Goal: Task Accomplishment & Management: Manage account settings

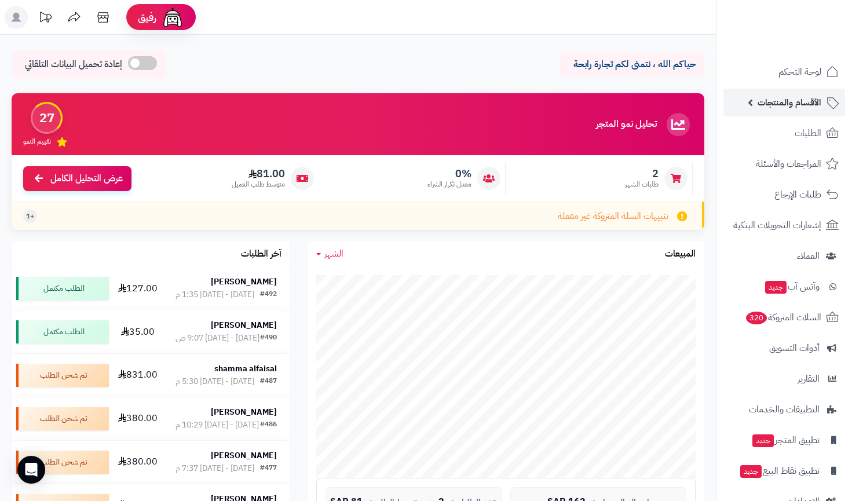
click at [767, 115] on link "الأقسام والمنتجات" at bounding box center [784, 103] width 122 height 28
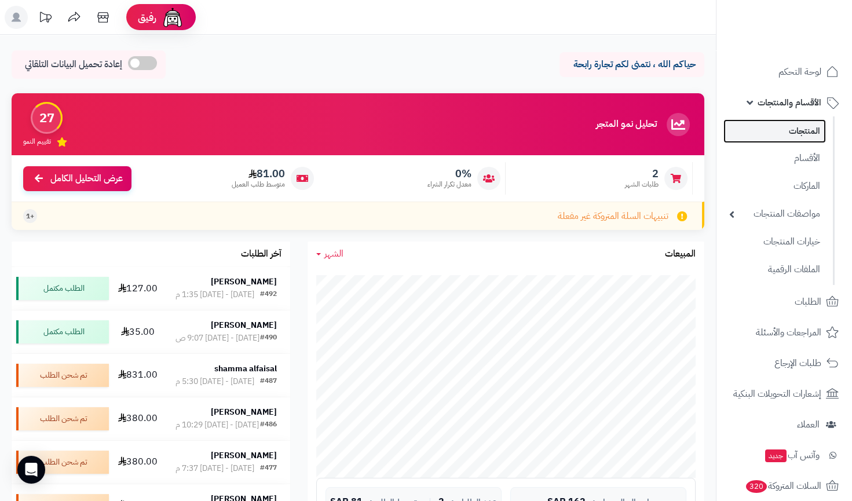
click at [764, 140] on link "المنتجات" at bounding box center [774, 131] width 103 height 24
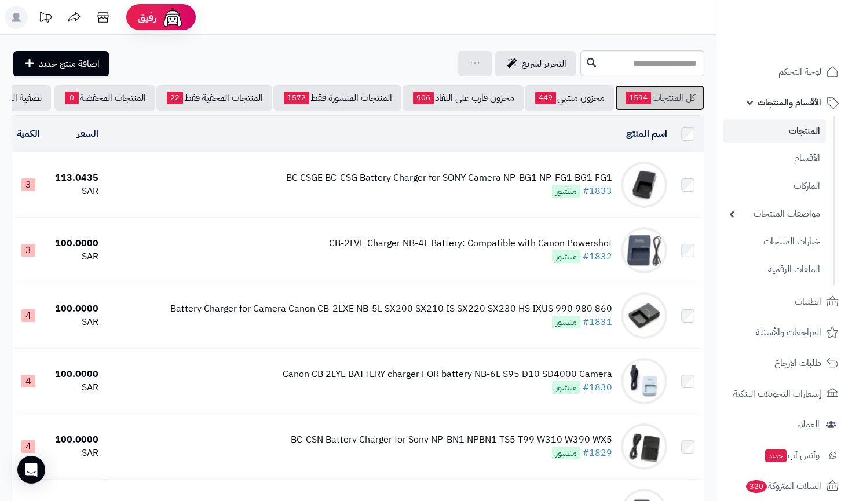
click at [656, 103] on link "كل المنتجات 1594" at bounding box center [659, 97] width 89 height 25
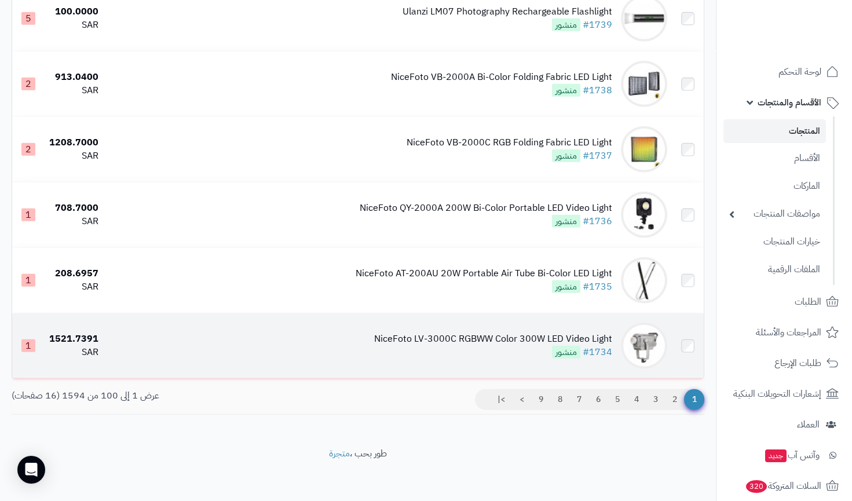
scroll to position [6321, 0]
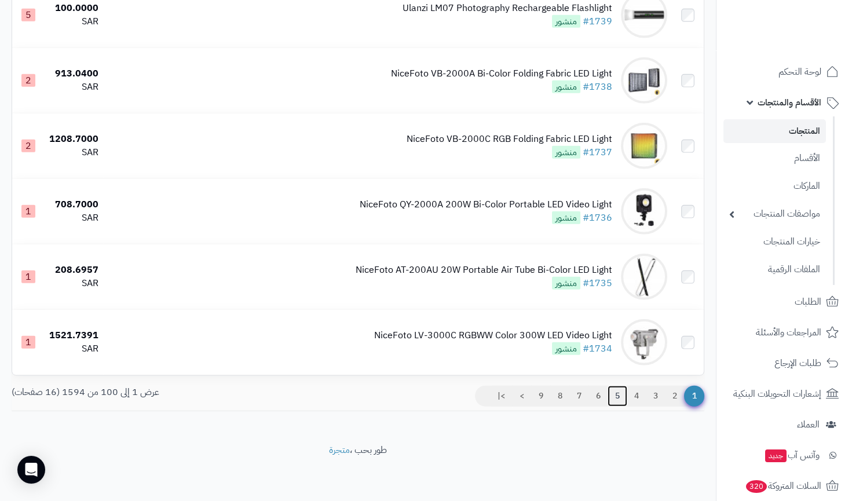
click at [614, 396] on link "5" at bounding box center [618, 396] width 20 height 21
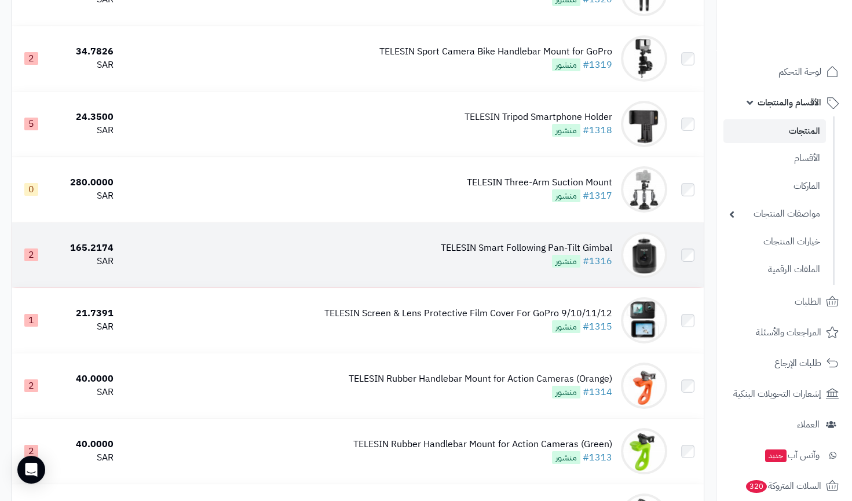
scroll to position [579, 0]
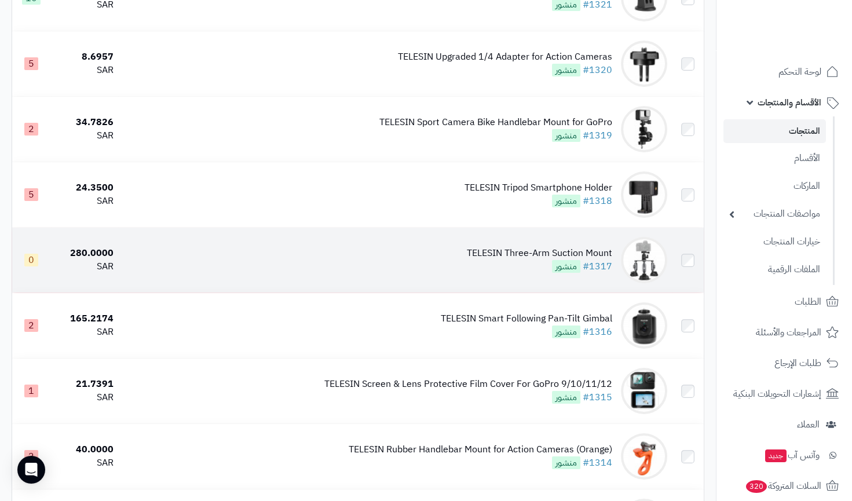
click at [495, 246] on td "TELESIN Three-Arm Suction Mount #1317 منشور" at bounding box center [394, 260] width 553 height 65
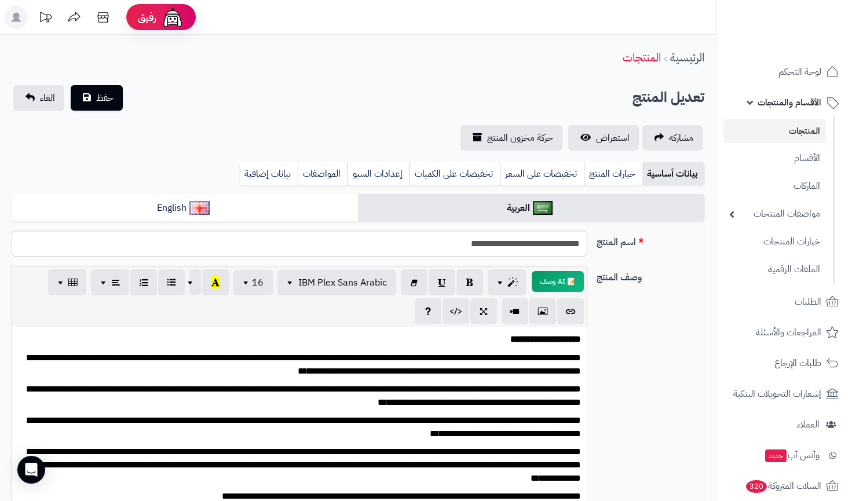
click at [100, 111] on div "**********" at bounding box center [358, 117] width 716 height 65
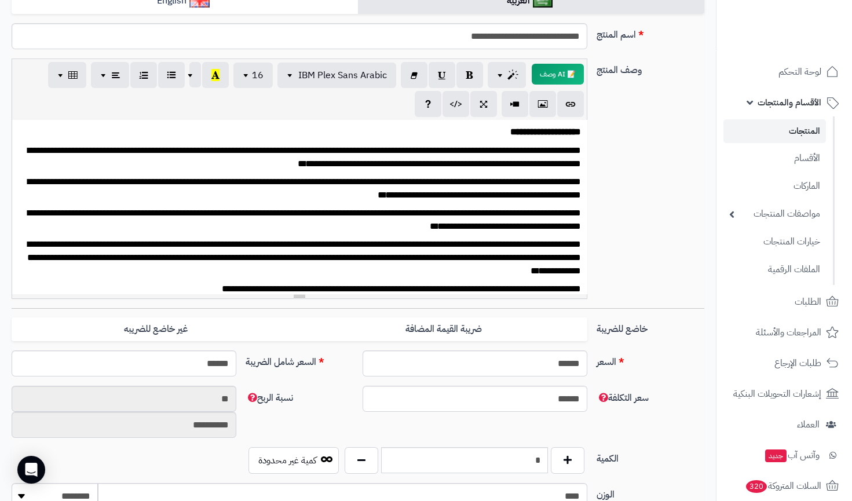
scroll to position [52, 0]
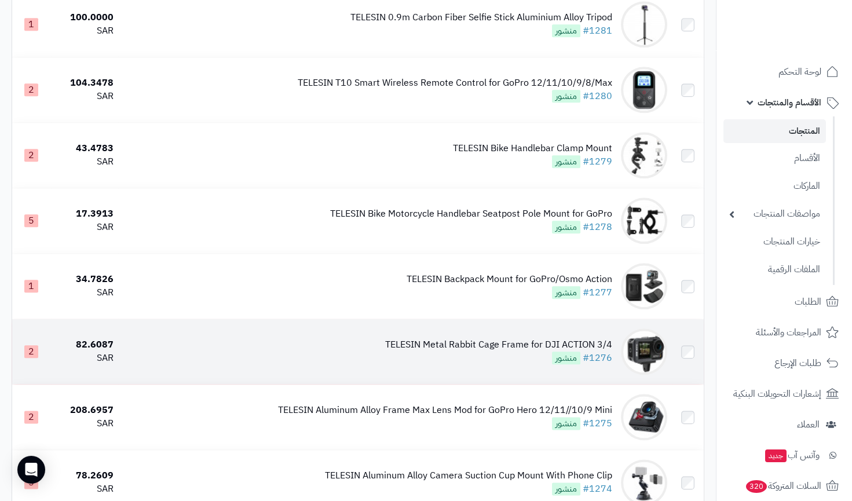
scroll to position [3106, 0]
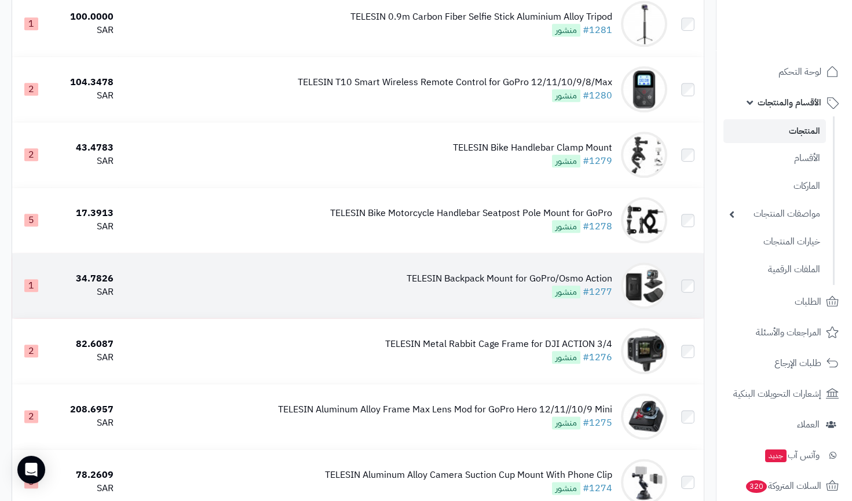
click at [442, 286] on div "TELESIN Backpack Mount for GoPro/Osmo Action" at bounding box center [510, 278] width 206 height 13
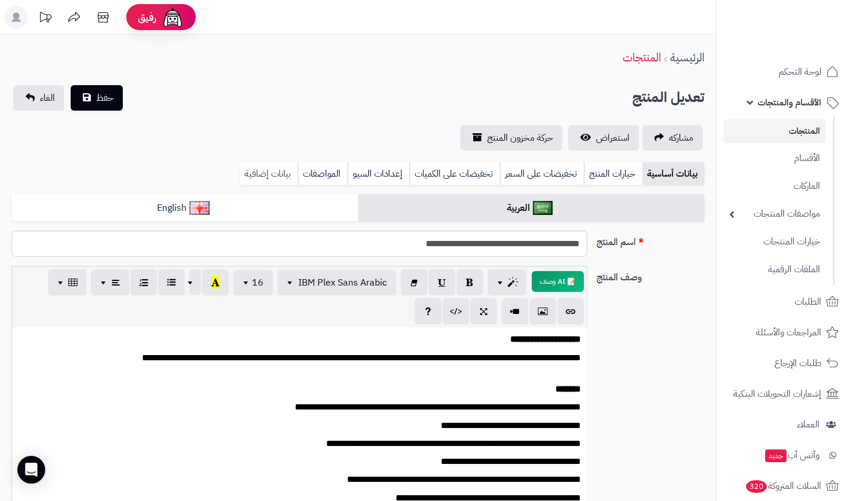
click at [265, 167] on link "بيانات إضافية" at bounding box center [269, 173] width 58 height 23
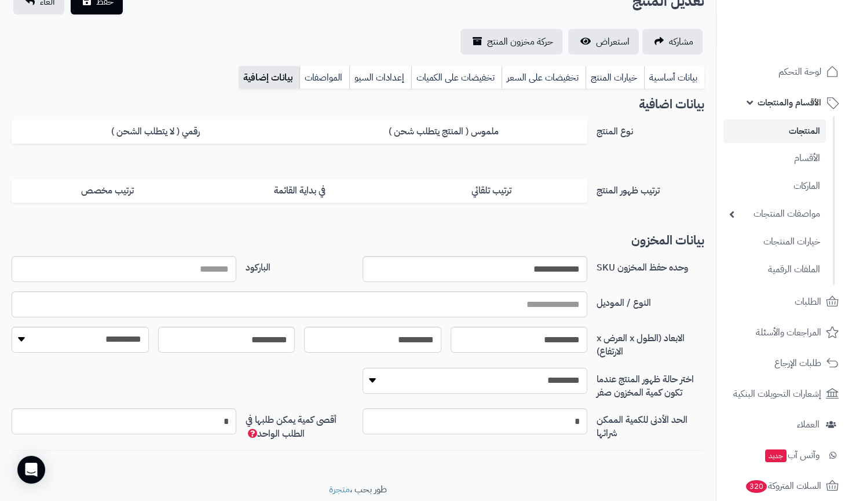
scroll to position [105, 0]
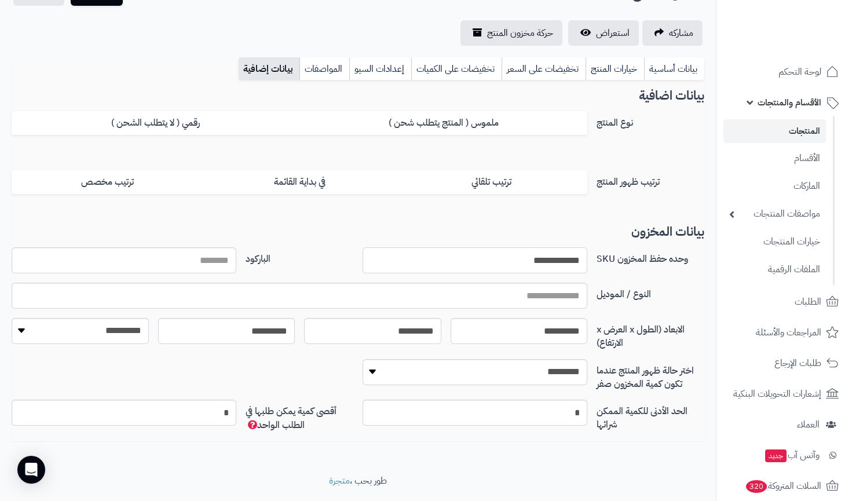
click at [529, 254] on input "**********" at bounding box center [475, 260] width 225 height 26
click at [688, 68] on link "بيانات أساسية" at bounding box center [674, 68] width 60 height 23
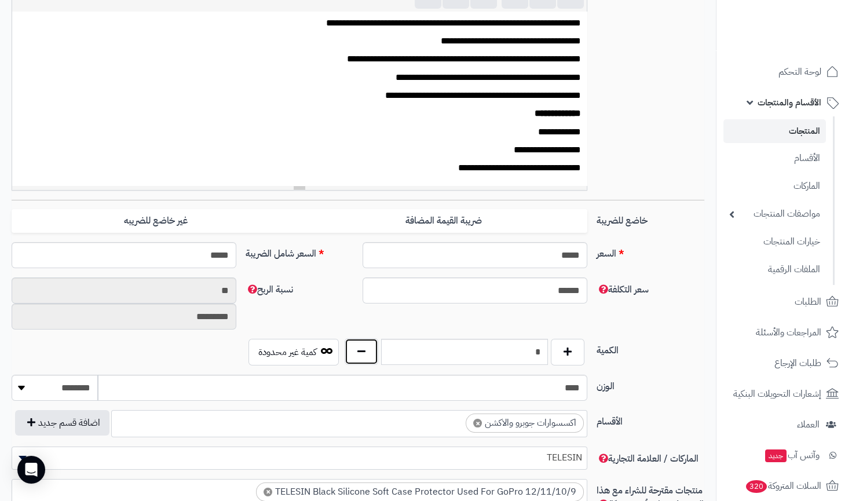
click at [361, 348] on button "button" at bounding box center [362, 351] width 34 height 27
type input "*"
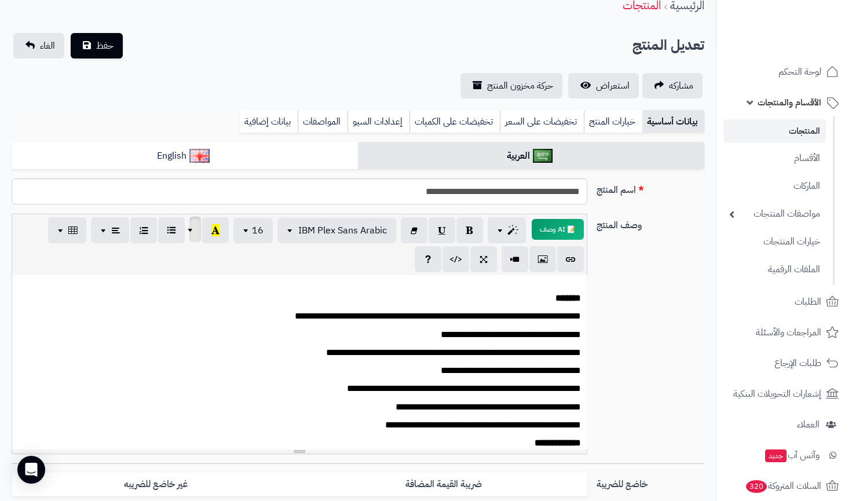
scroll to position [0, 0]
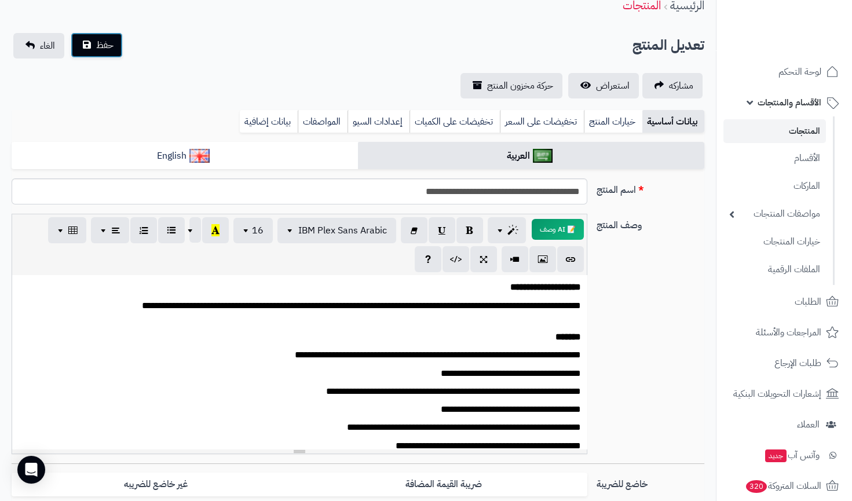
click at [107, 47] on span "حفظ" at bounding box center [104, 45] width 17 height 14
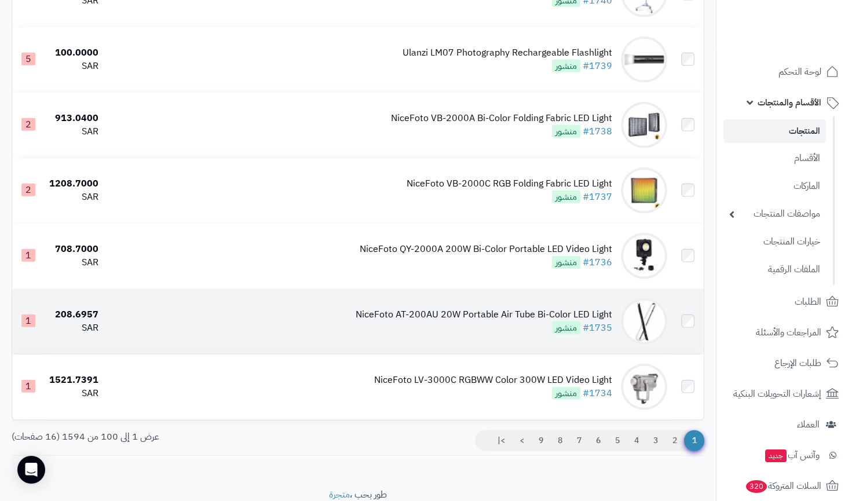
scroll to position [6359, 0]
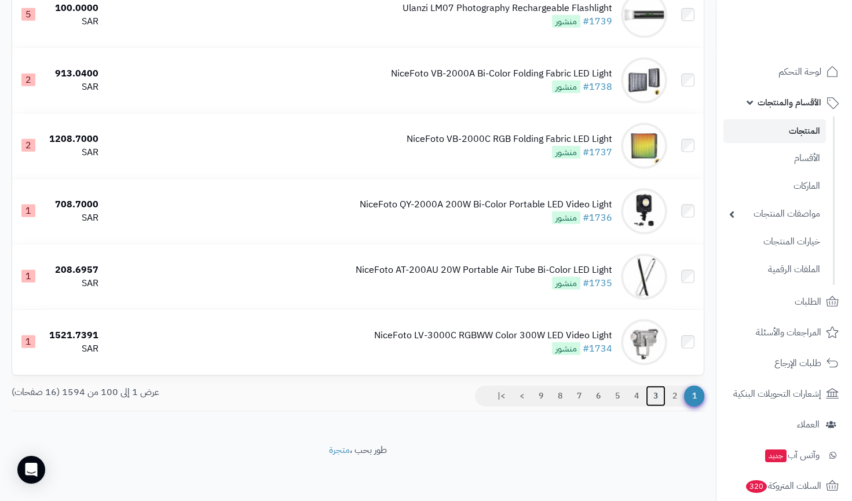
click at [648, 398] on link "3" at bounding box center [656, 396] width 20 height 21
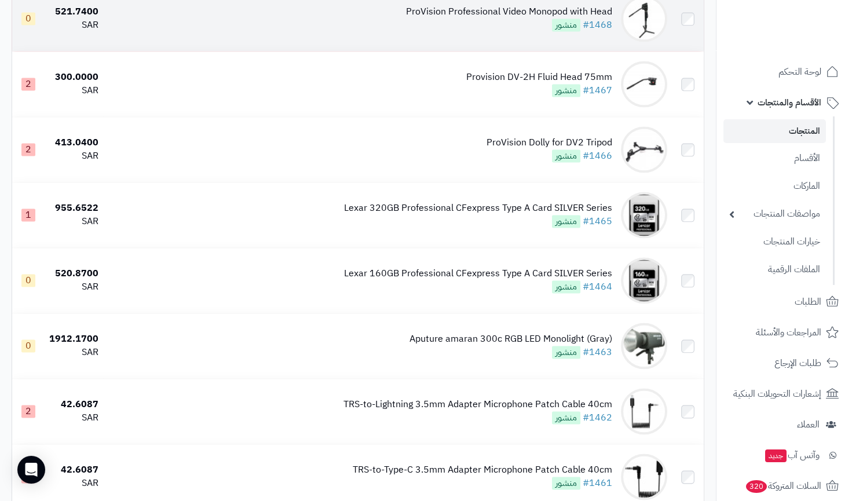
scroll to position [4159, 0]
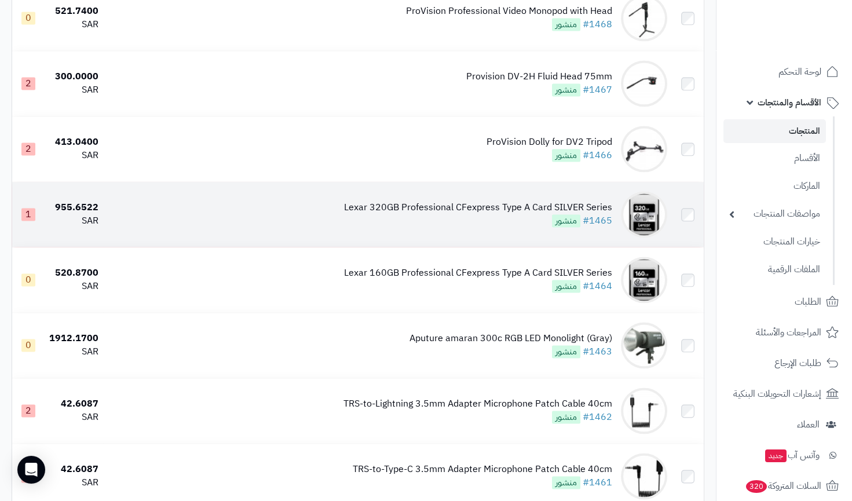
click at [443, 228] on div "Lexar 320GB Professional CFexpress Type A Card SILVER Series #1465 منشور" at bounding box center [478, 214] width 268 height 27
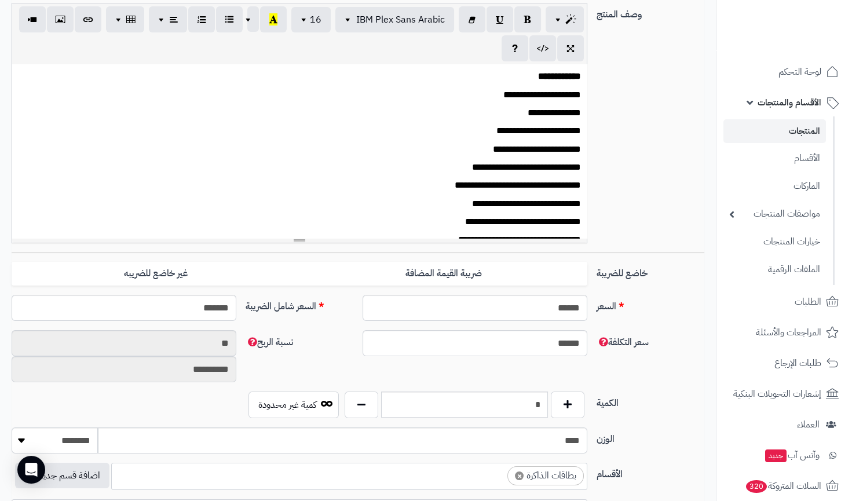
scroll to position [108, 0]
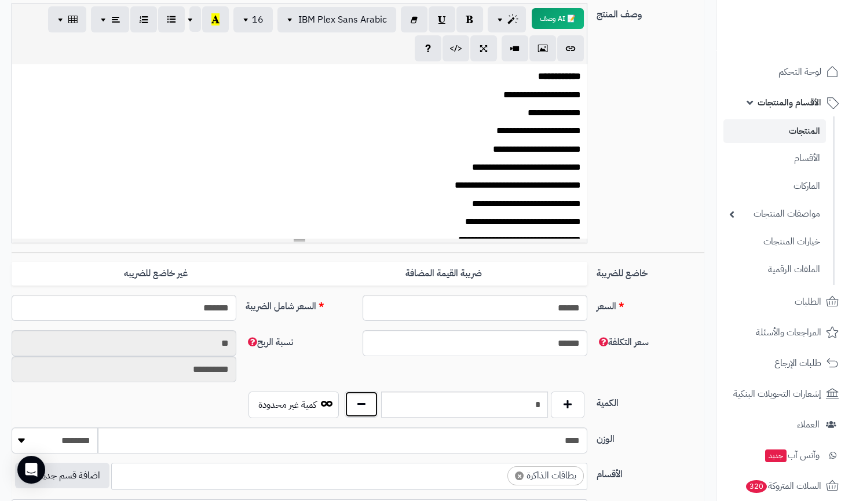
click at [353, 395] on button "button" at bounding box center [362, 404] width 34 height 27
type input "*"
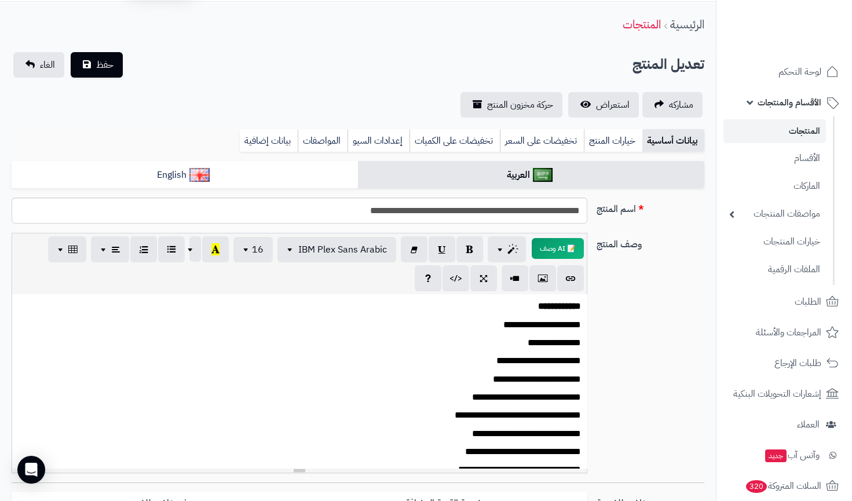
scroll to position [0, 0]
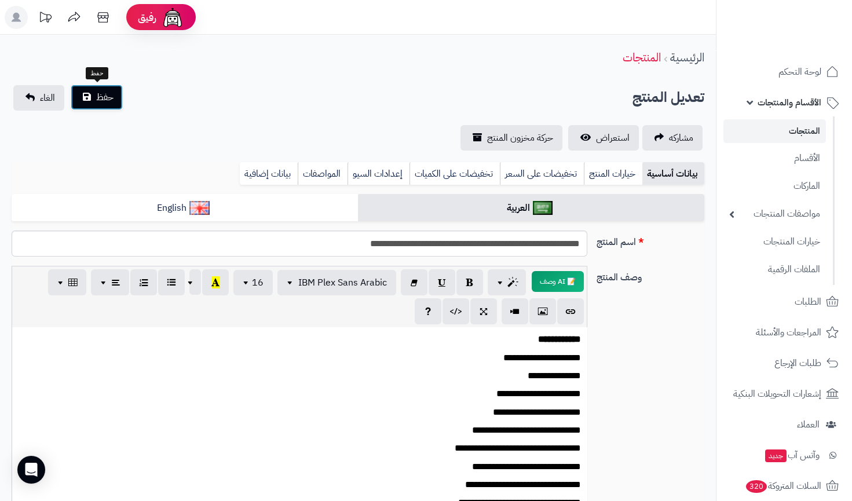
click at [89, 98] on button "حفظ" at bounding box center [97, 97] width 52 height 25
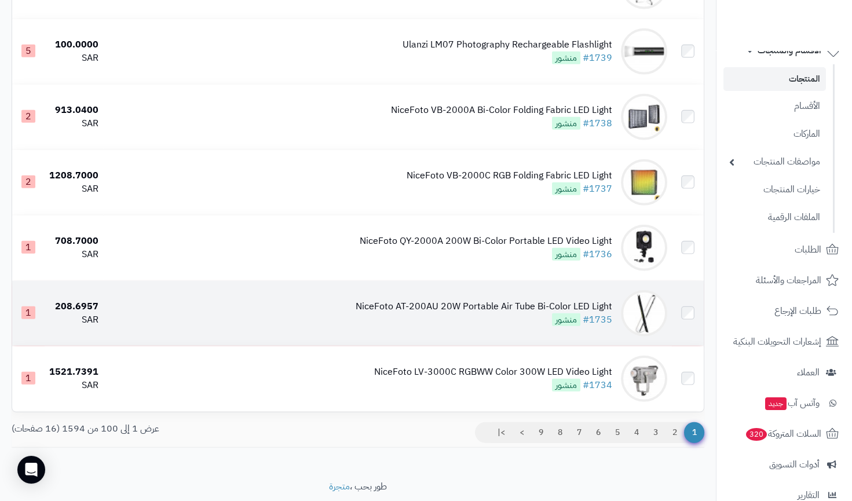
scroll to position [6359, 0]
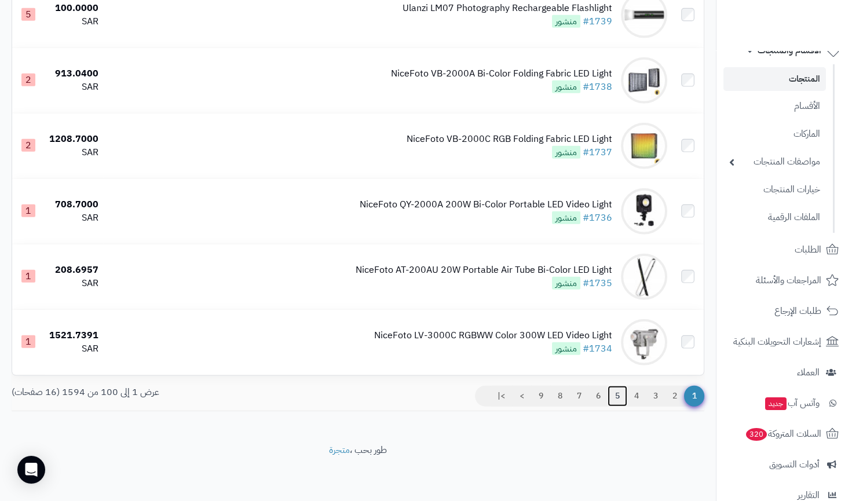
click at [620, 394] on link "5" at bounding box center [618, 396] width 20 height 21
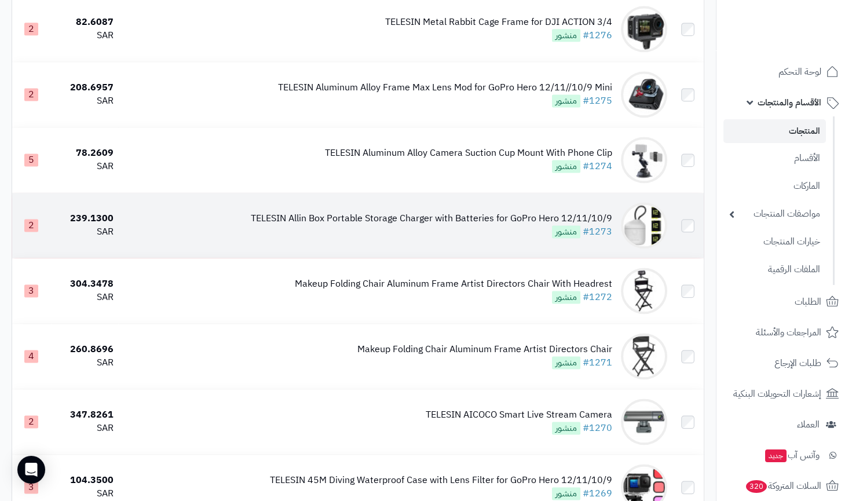
scroll to position [3475, 0]
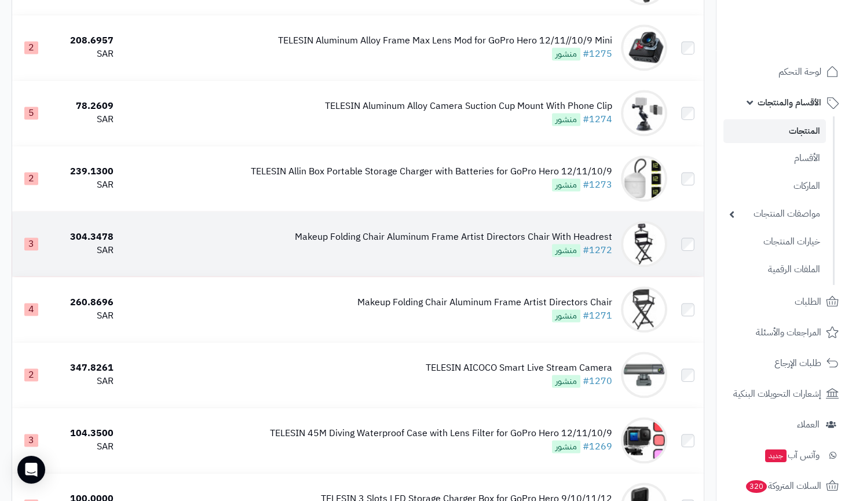
click at [514, 252] on div "Makeup Folding Chair Aluminum Frame Artist Directors Chair With Headrest #1272 …" at bounding box center [453, 243] width 317 height 27
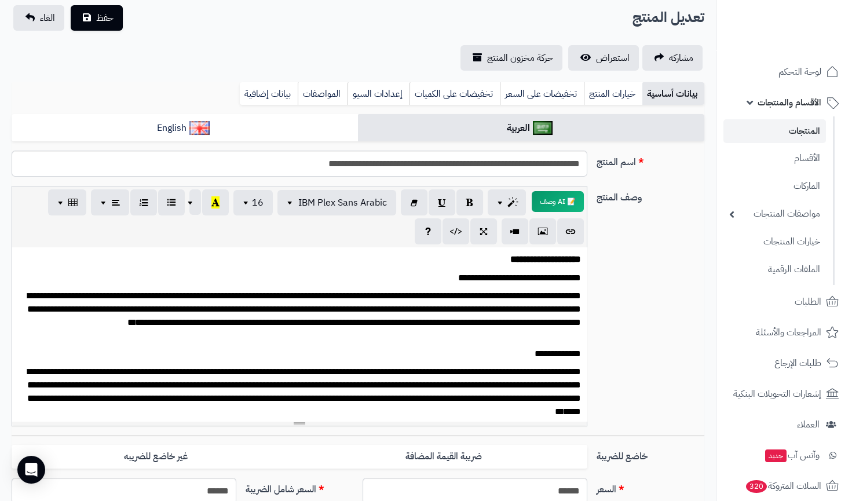
scroll to position [52, 0]
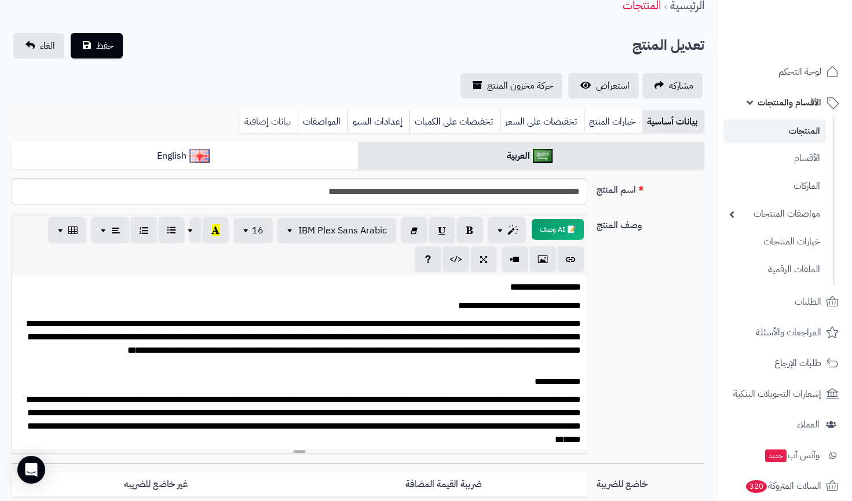
click at [270, 123] on link "بيانات إضافية" at bounding box center [269, 121] width 58 height 23
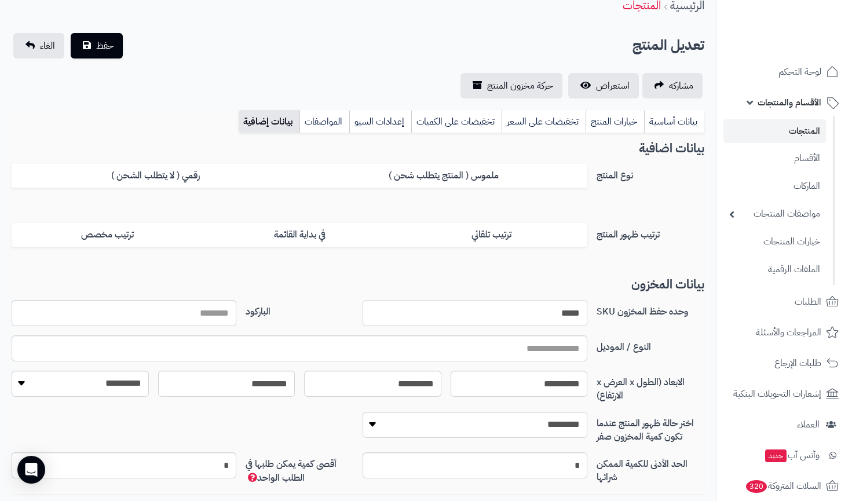
click at [550, 310] on input "*****" at bounding box center [475, 313] width 225 height 26
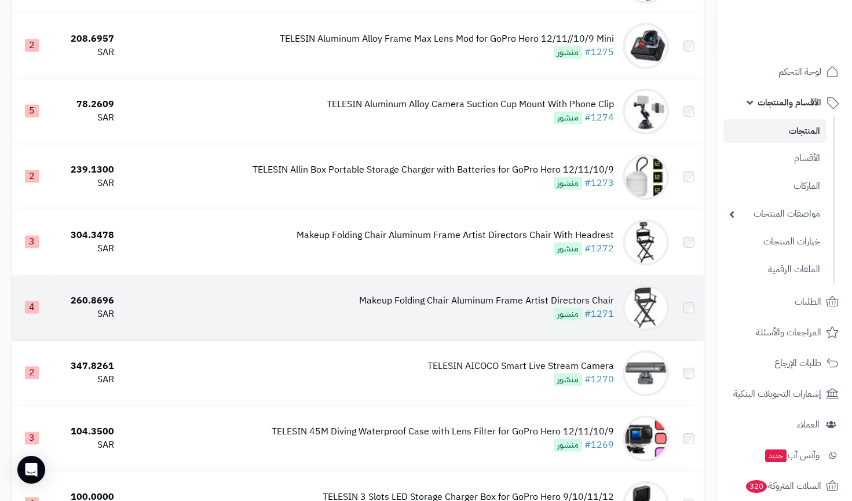
scroll to position [3475, 0]
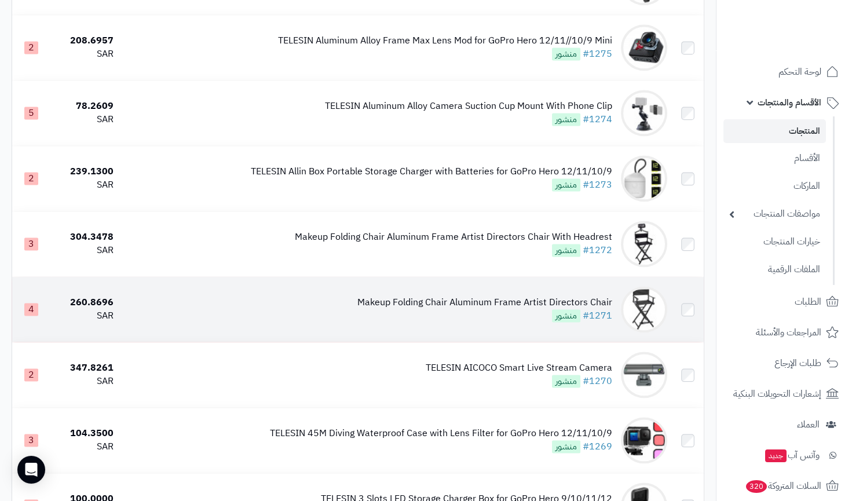
click at [512, 298] on div "Makeup Folding Chair Aluminum Frame Artist Directors Chair" at bounding box center [484, 302] width 255 height 13
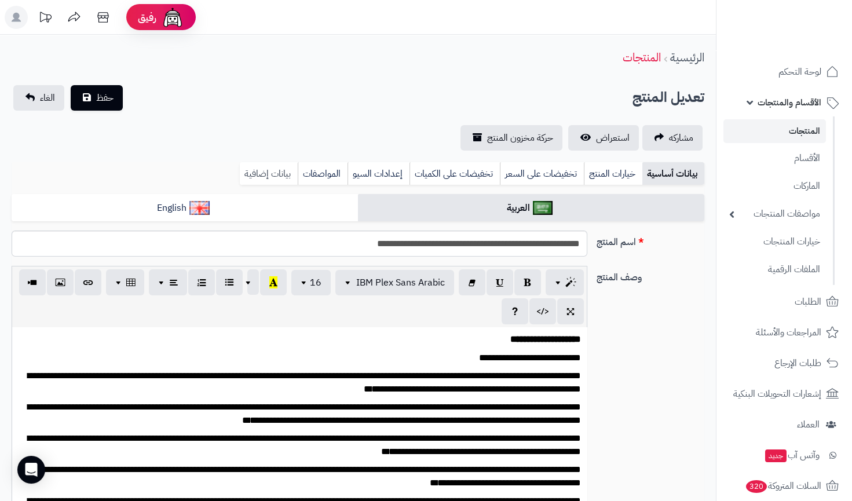
scroll to position [36, 0]
click at [266, 173] on link "بيانات إضافية" at bounding box center [269, 173] width 58 height 23
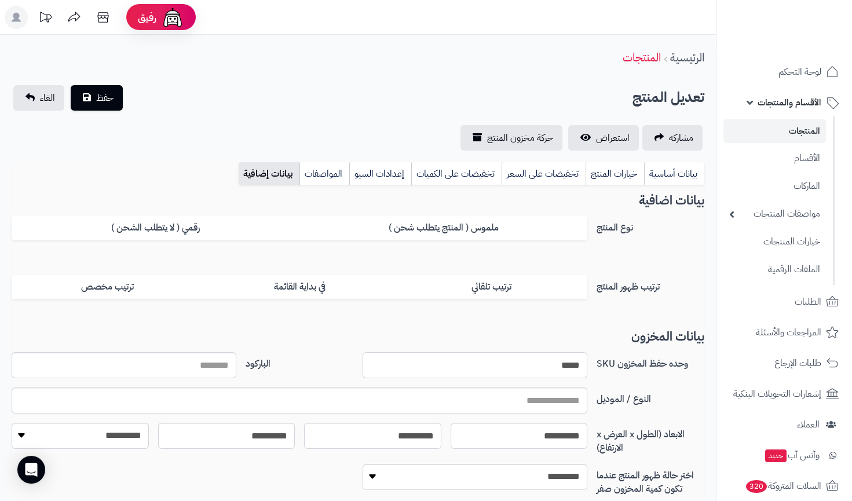
click at [543, 356] on input "*****" at bounding box center [475, 365] width 225 height 26
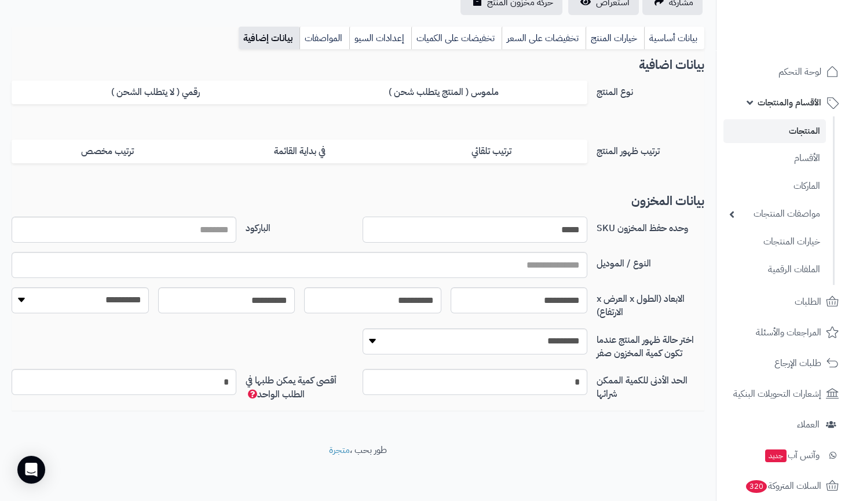
scroll to position [0, 0]
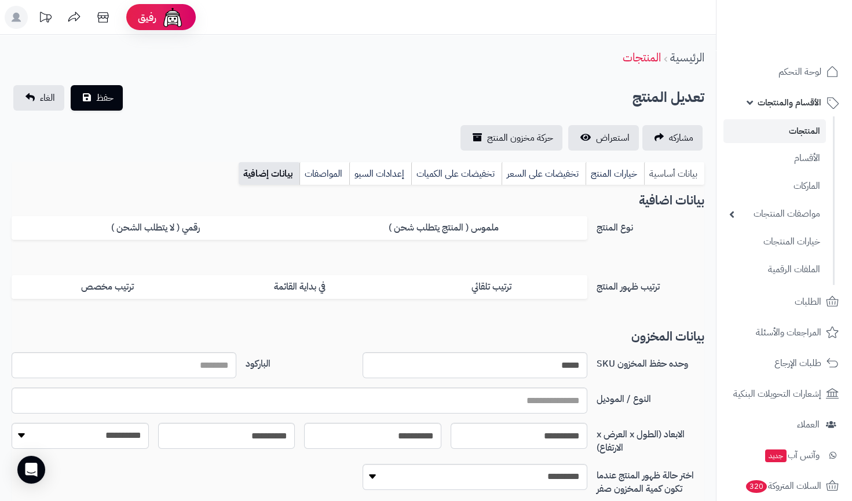
click at [676, 171] on link "بيانات أساسية" at bounding box center [674, 173] width 60 height 23
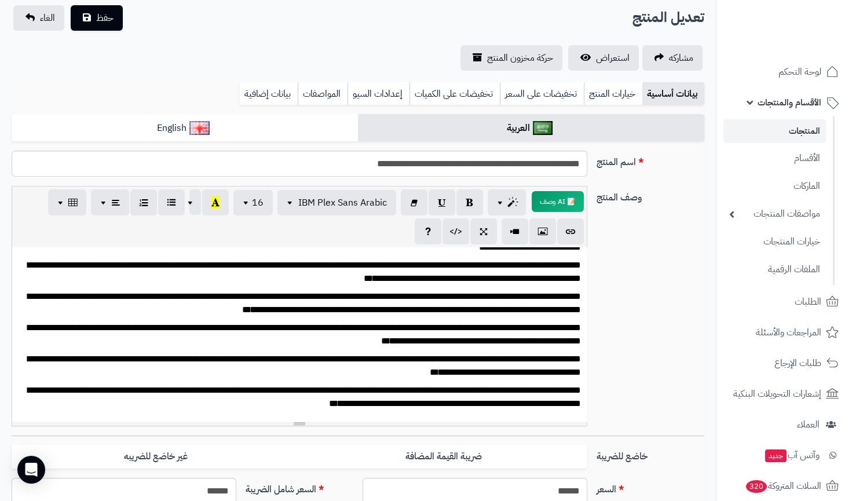
scroll to position [263, 0]
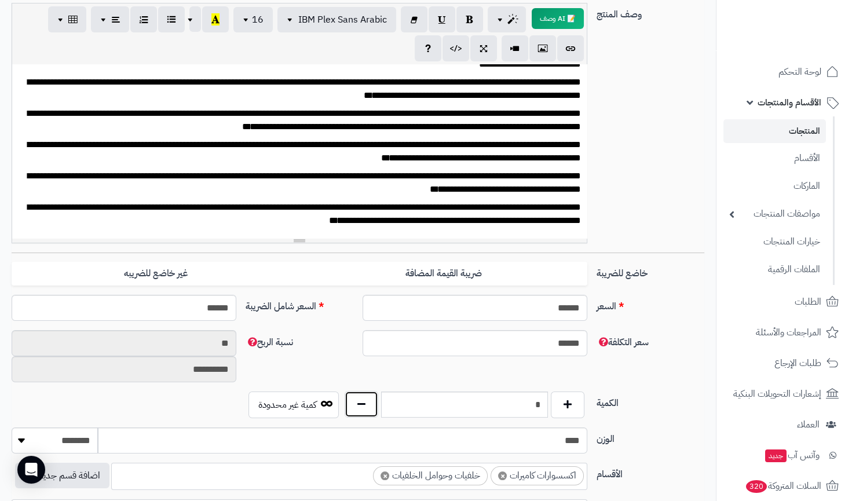
click at [360, 407] on button "button" at bounding box center [362, 404] width 34 height 27
type input "*"
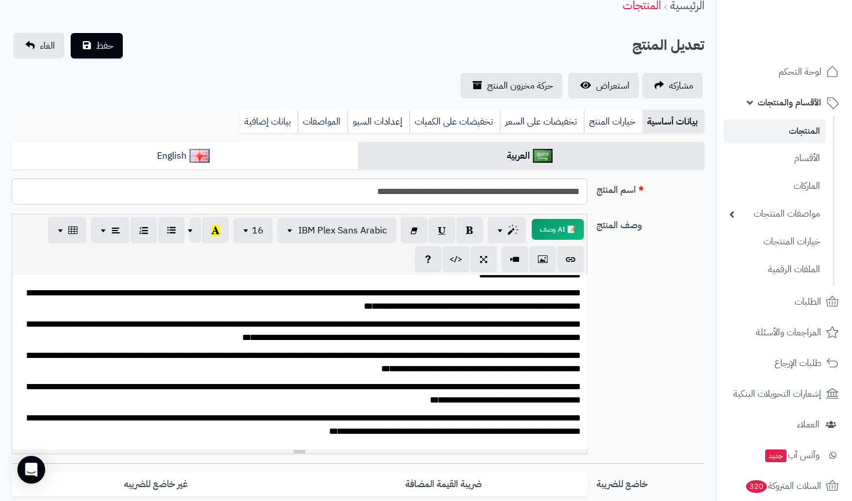
scroll to position [0, 0]
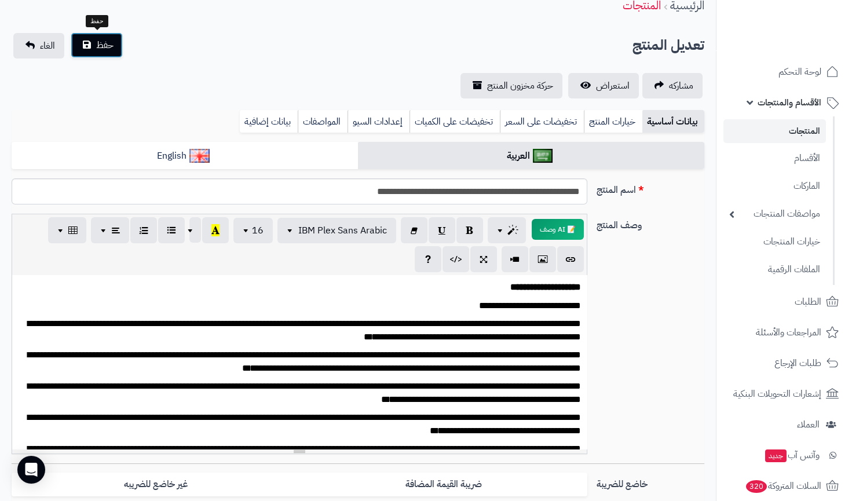
click at [111, 54] on button "حفظ" at bounding box center [97, 44] width 52 height 25
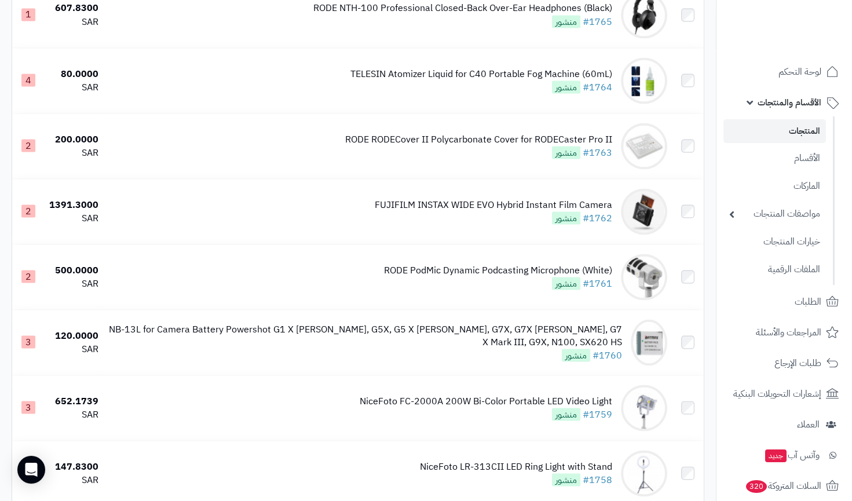
scroll to position [6359, 0]
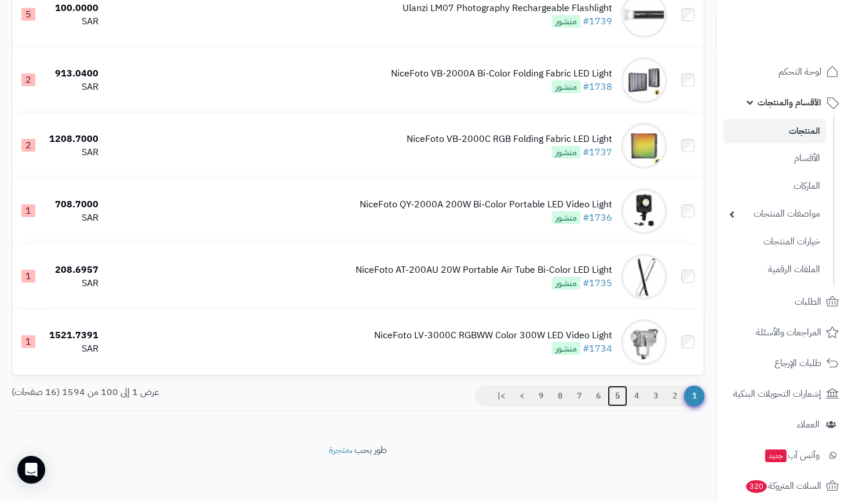
click at [614, 400] on link "5" at bounding box center [618, 396] width 20 height 21
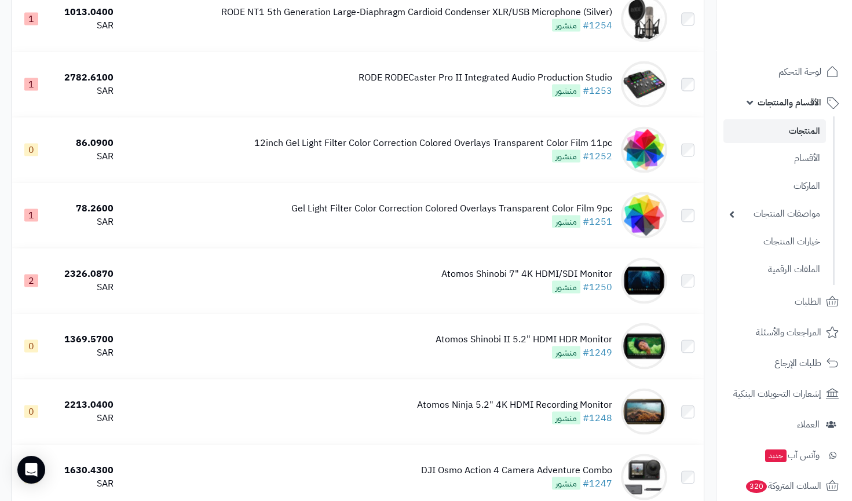
scroll to position [4896, 0]
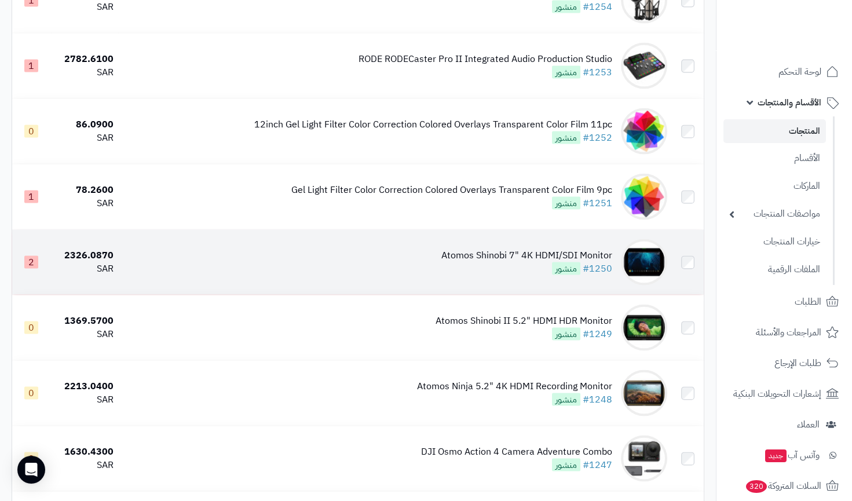
click at [239, 254] on td "Atomos Shinobi 7" 4K HDMI/SDI Monitor #1250 منشور" at bounding box center [394, 262] width 553 height 65
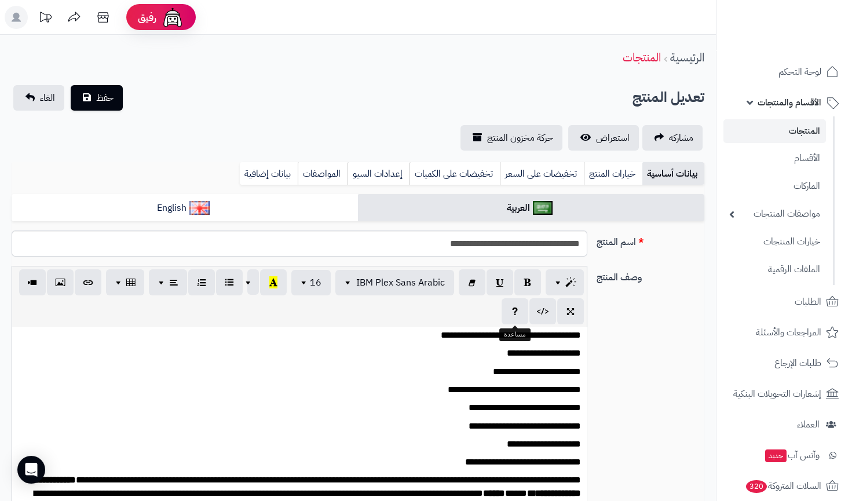
scroll to position [52, 0]
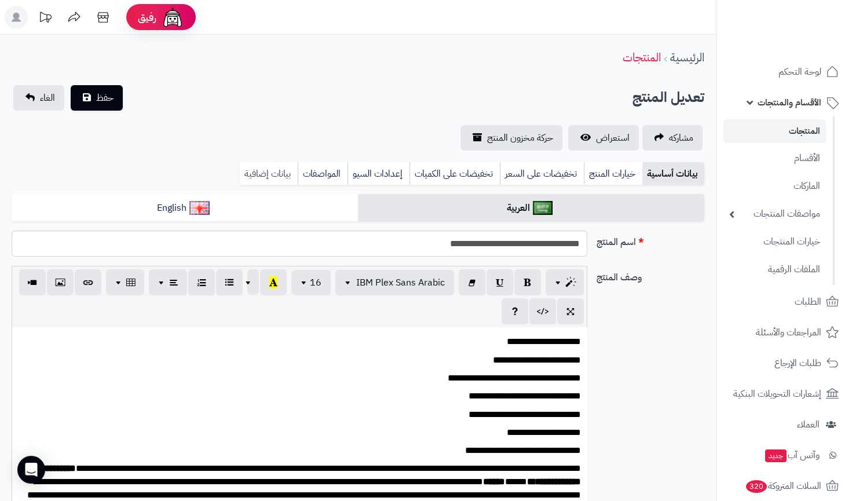
click at [261, 172] on link "بيانات إضافية" at bounding box center [269, 173] width 58 height 23
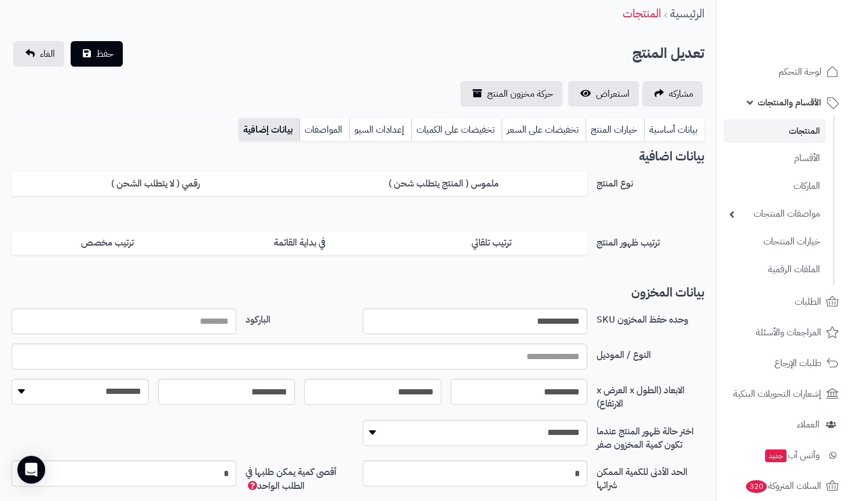
scroll to position [105, 0]
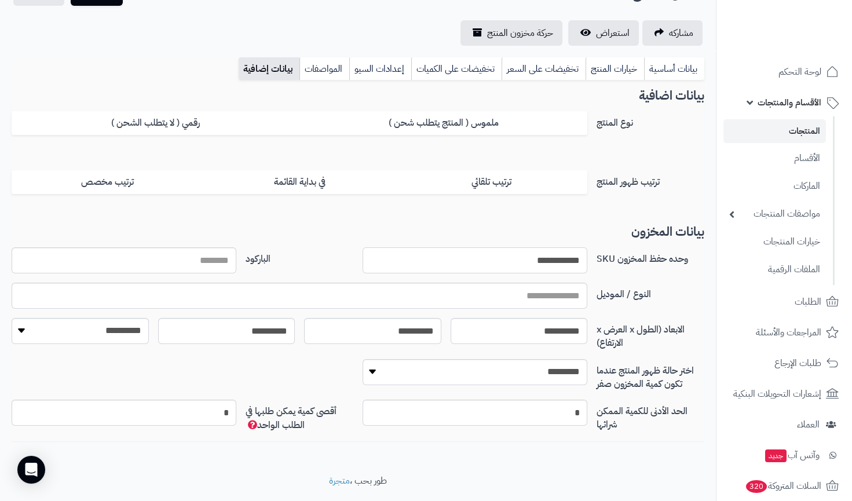
click at [547, 269] on input "**********" at bounding box center [475, 260] width 225 height 26
click at [547, 259] on input "**********" at bounding box center [475, 260] width 225 height 26
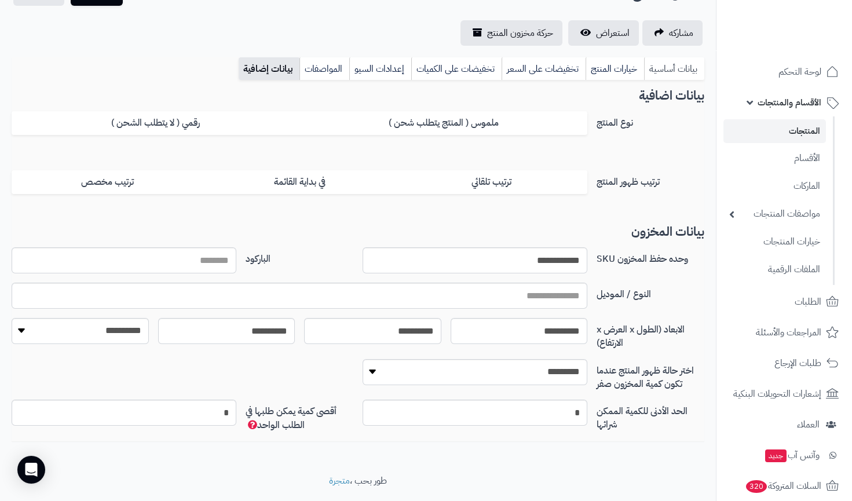
click at [667, 65] on link "بيانات أساسية" at bounding box center [674, 68] width 60 height 23
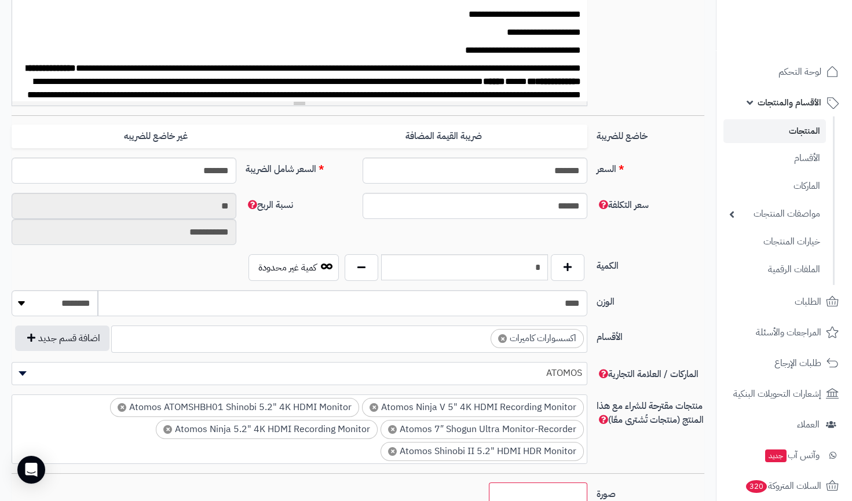
scroll to position [421, 0]
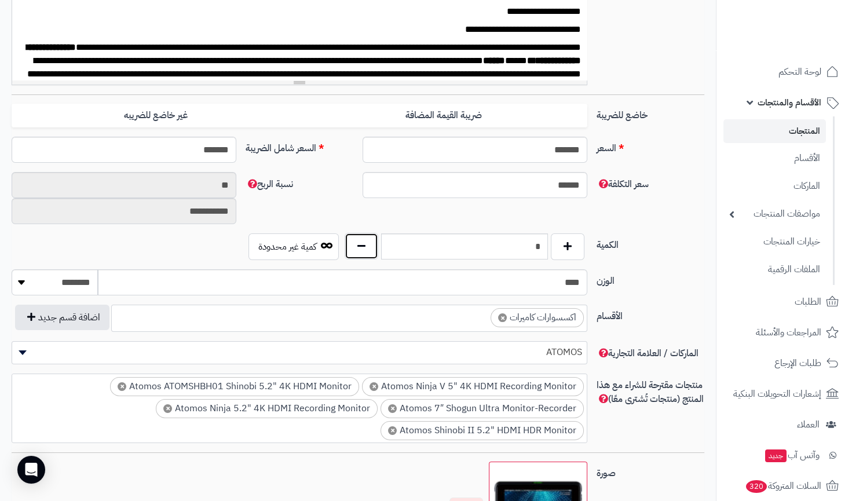
click at [361, 241] on button "button" at bounding box center [362, 246] width 34 height 27
type input "*"
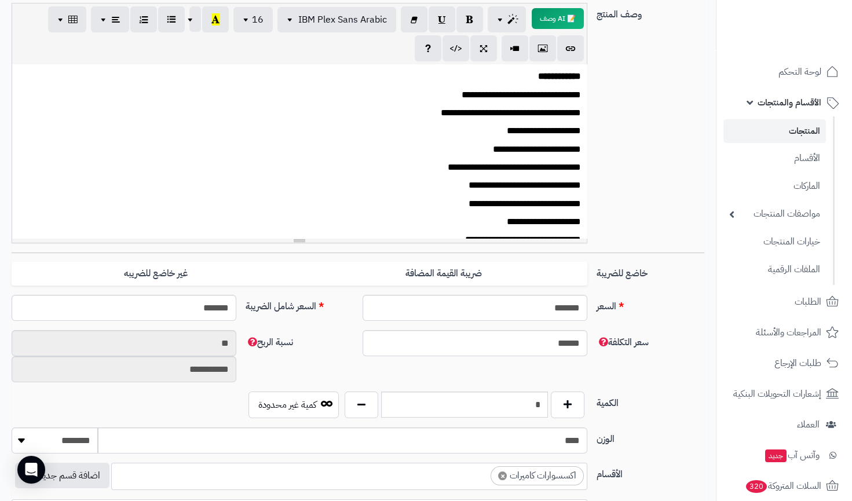
scroll to position [0, 0]
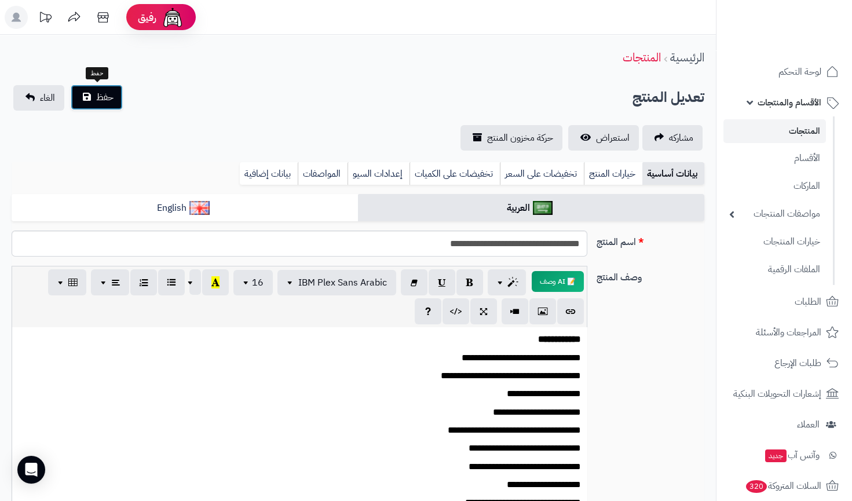
click at [110, 102] on span "حفظ" at bounding box center [104, 97] width 17 height 14
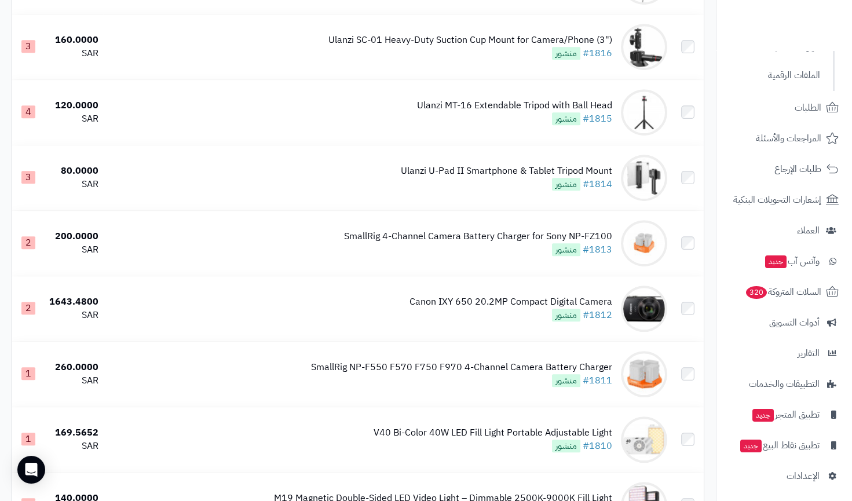
scroll to position [6359, 0]
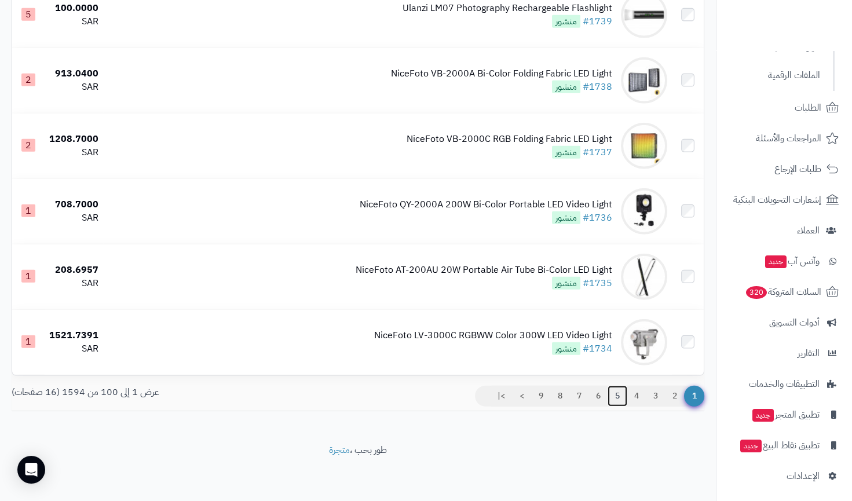
click at [616, 403] on link "5" at bounding box center [618, 396] width 20 height 21
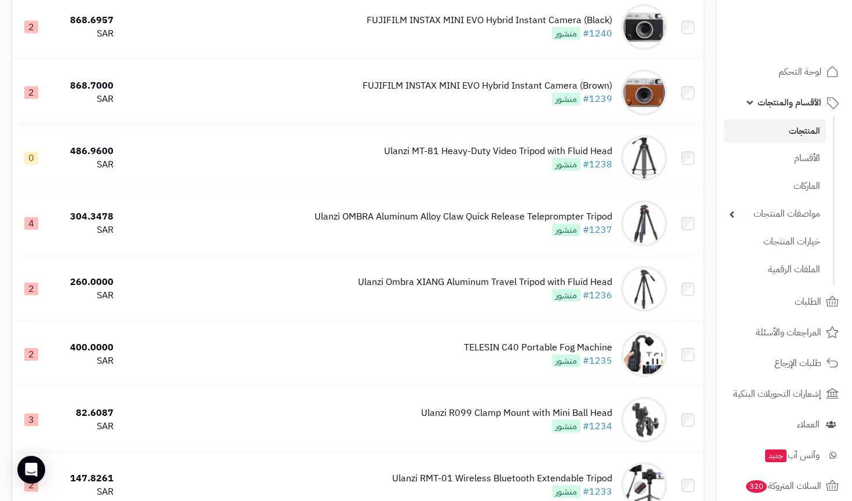
scroll to position [5800, 0]
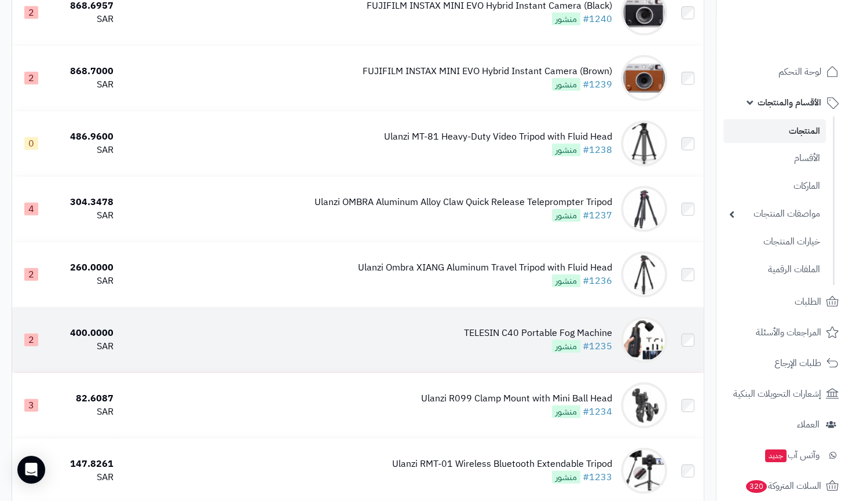
click at [536, 348] on div "TELESIN C40 Portable Fog Machine #1235 منشور" at bounding box center [538, 340] width 148 height 27
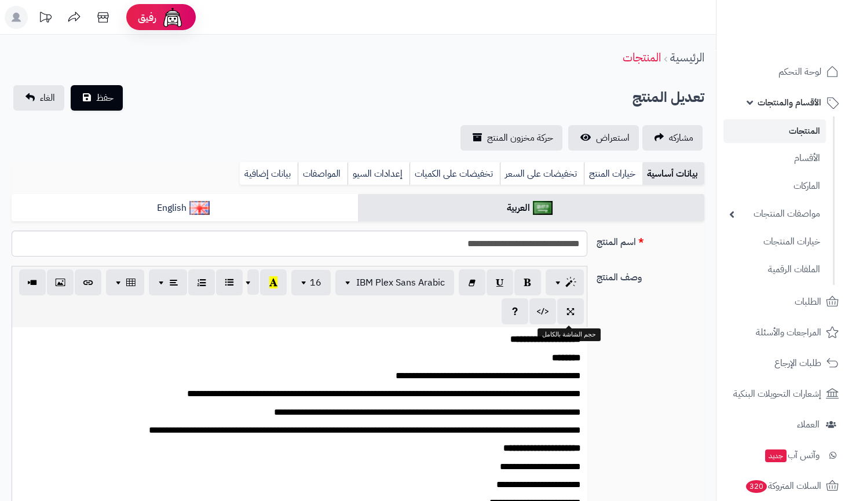
scroll to position [8, 0]
click at [286, 174] on link "بيانات إضافية" at bounding box center [269, 173] width 58 height 23
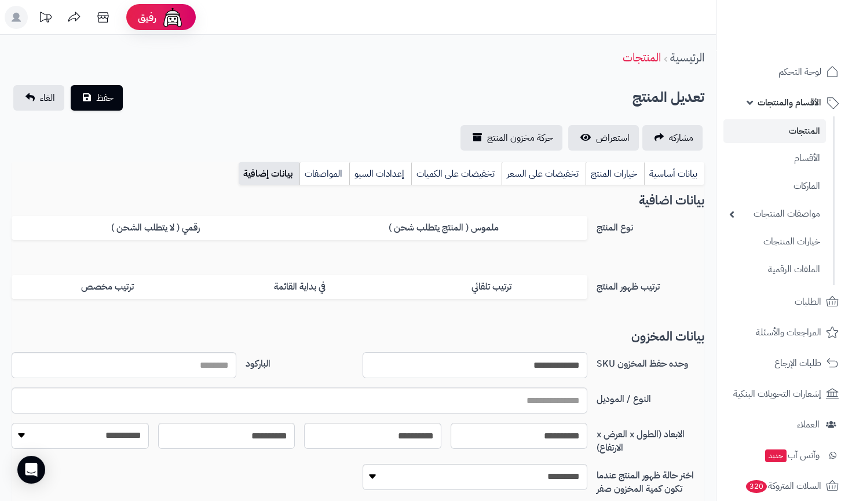
click at [557, 365] on input "**********" at bounding box center [475, 365] width 225 height 26
click at [556, 365] on input "**********" at bounding box center [475, 365] width 225 height 26
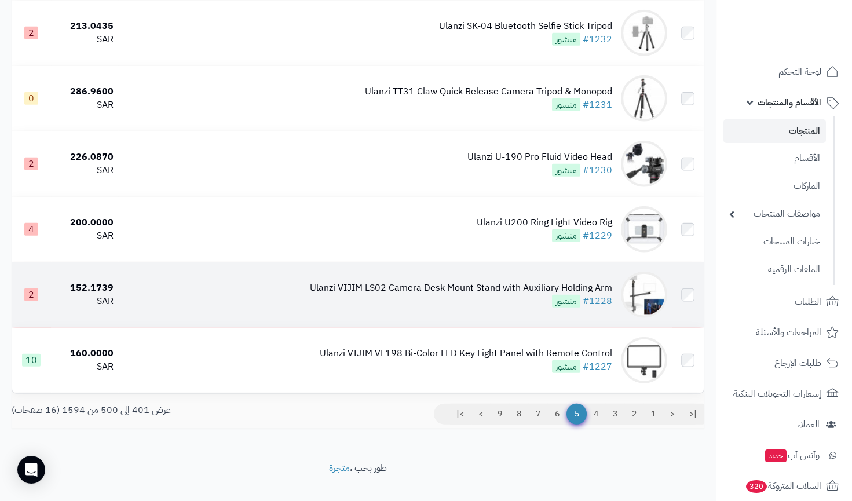
scroll to position [6321, 0]
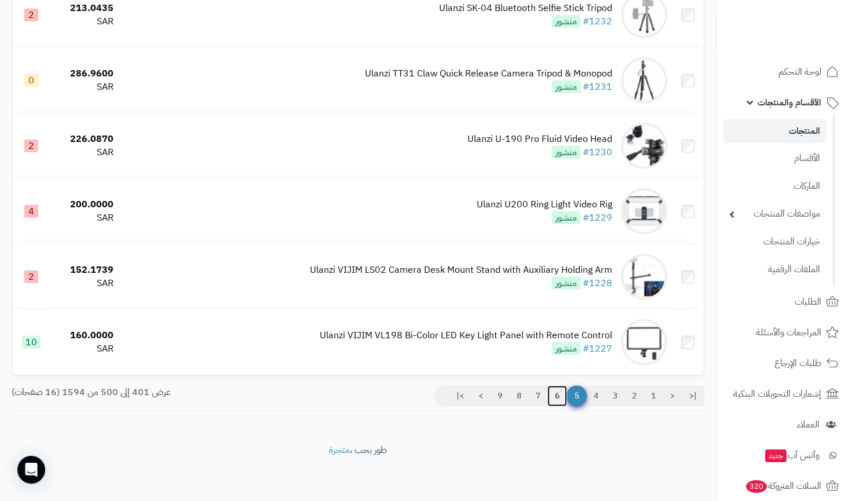
click at [559, 390] on link "6" at bounding box center [557, 396] width 20 height 21
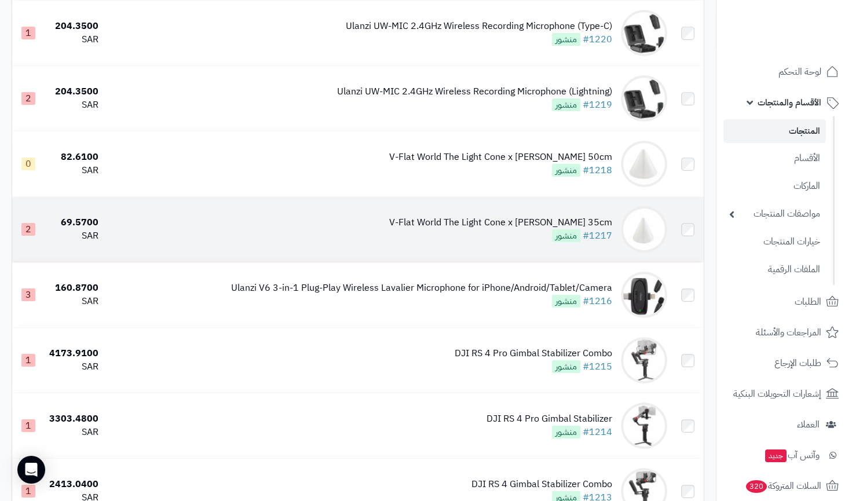
scroll to position [526, 0]
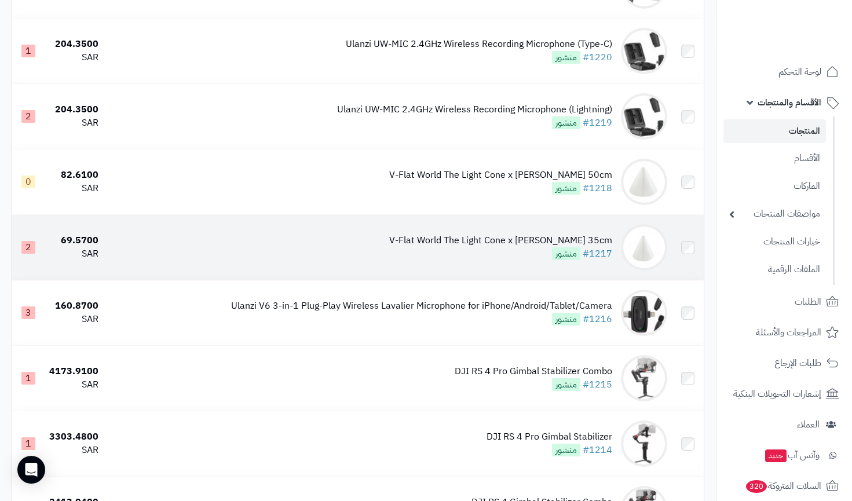
click at [551, 244] on div "V-Flat World The Light Cone x [PERSON_NAME] 35cm" at bounding box center [500, 240] width 223 height 13
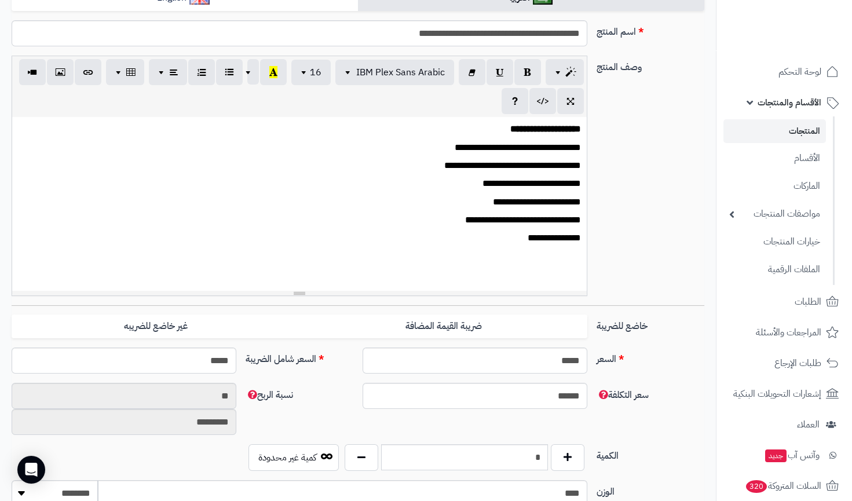
scroll to position [263, 0]
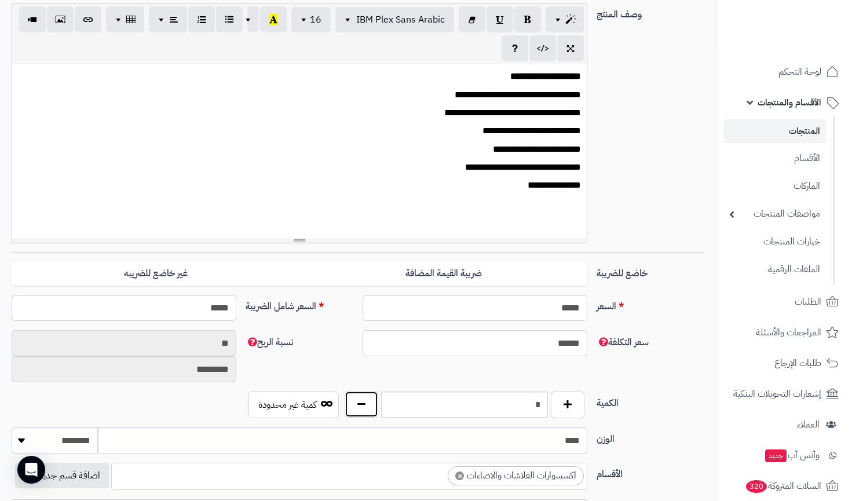
click at [355, 408] on button "button" at bounding box center [362, 404] width 34 height 27
click at [357, 406] on button "button" at bounding box center [362, 404] width 34 height 27
type input "*"
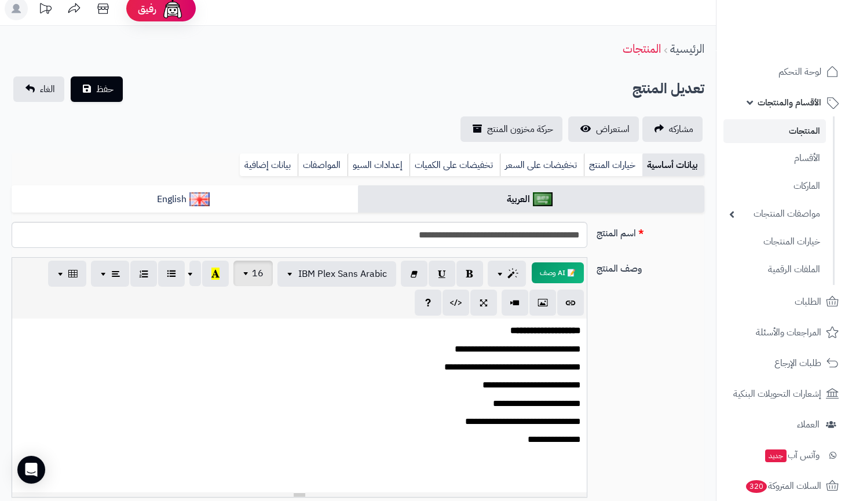
scroll to position [0, 0]
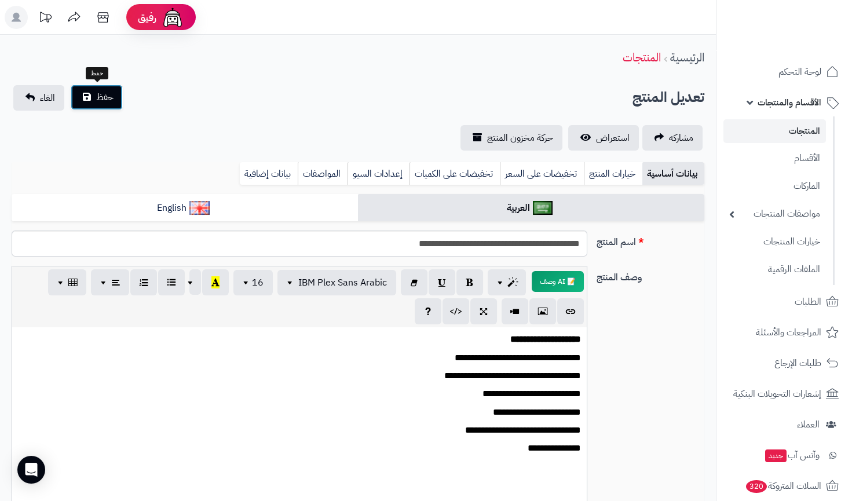
click at [103, 90] on span "حفظ" at bounding box center [104, 97] width 17 height 14
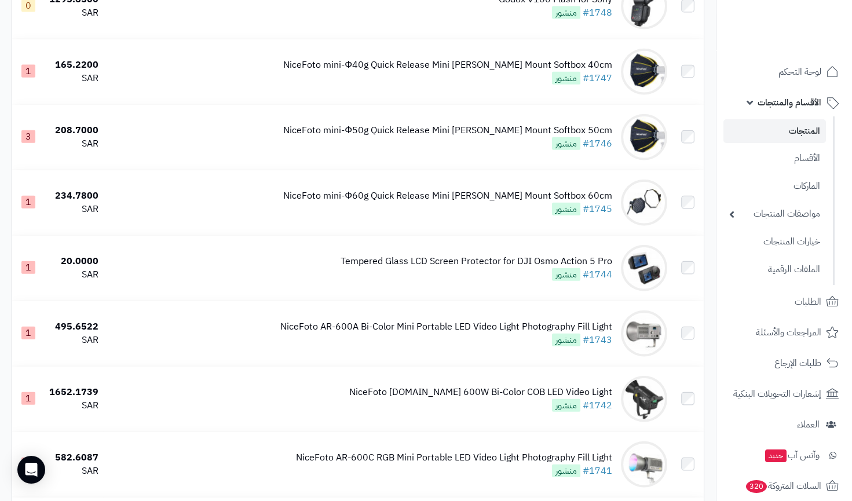
scroll to position [6359, 0]
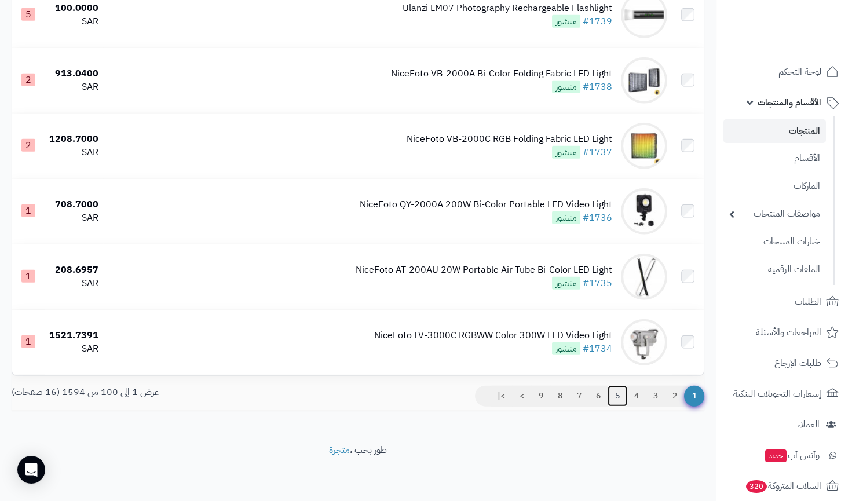
click at [613, 397] on link "5" at bounding box center [618, 396] width 20 height 21
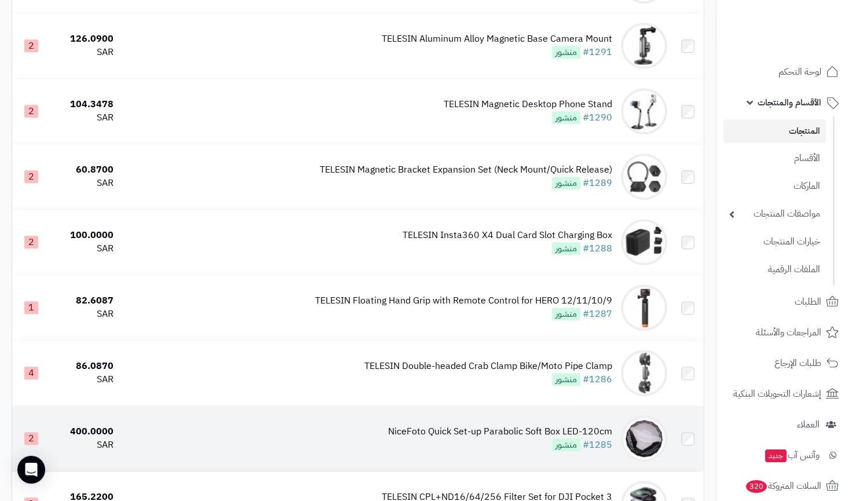
scroll to position [2580, 0]
